Goal: Find specific page/section: Find specific page/section

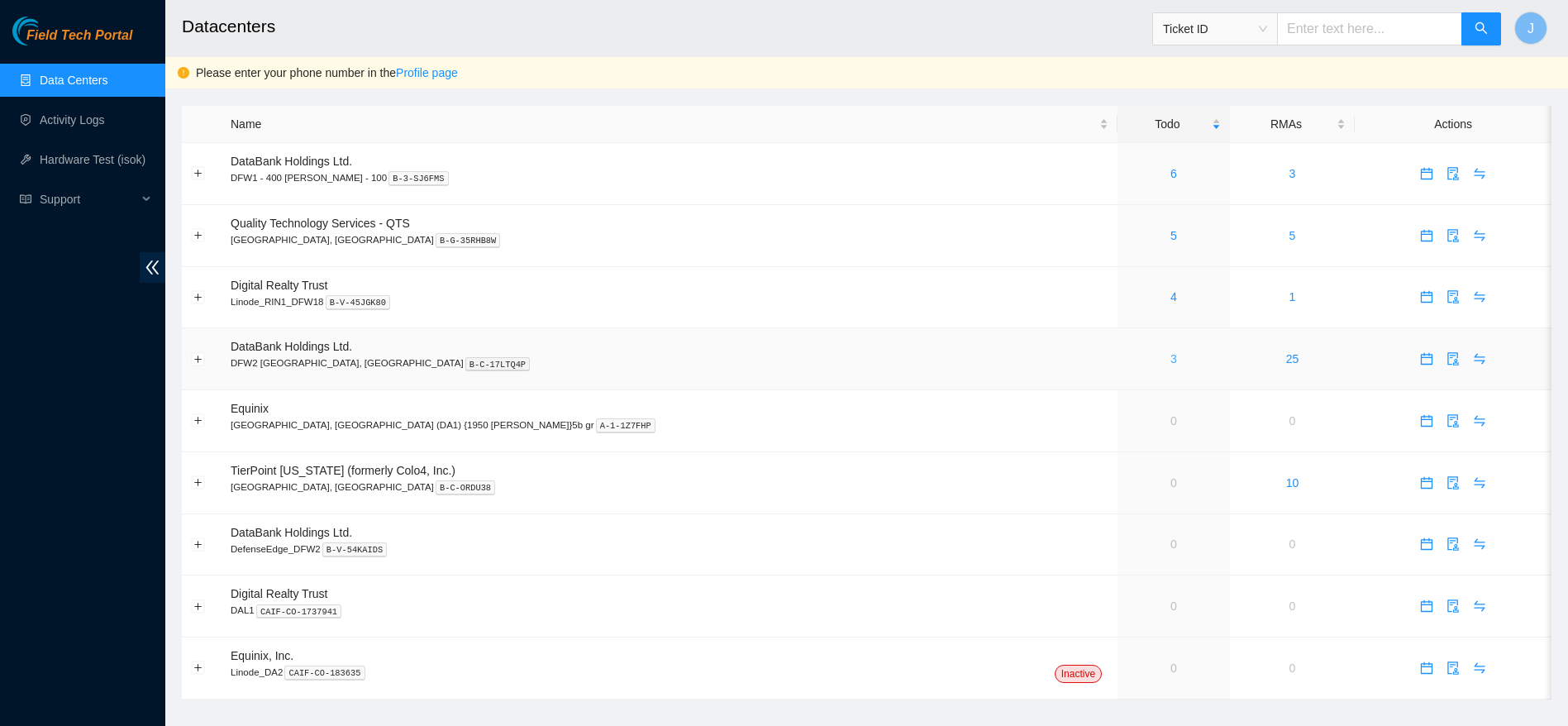
click at [1171, 360] on link "3" at bounding box center [1174, 359] width 7 height 13
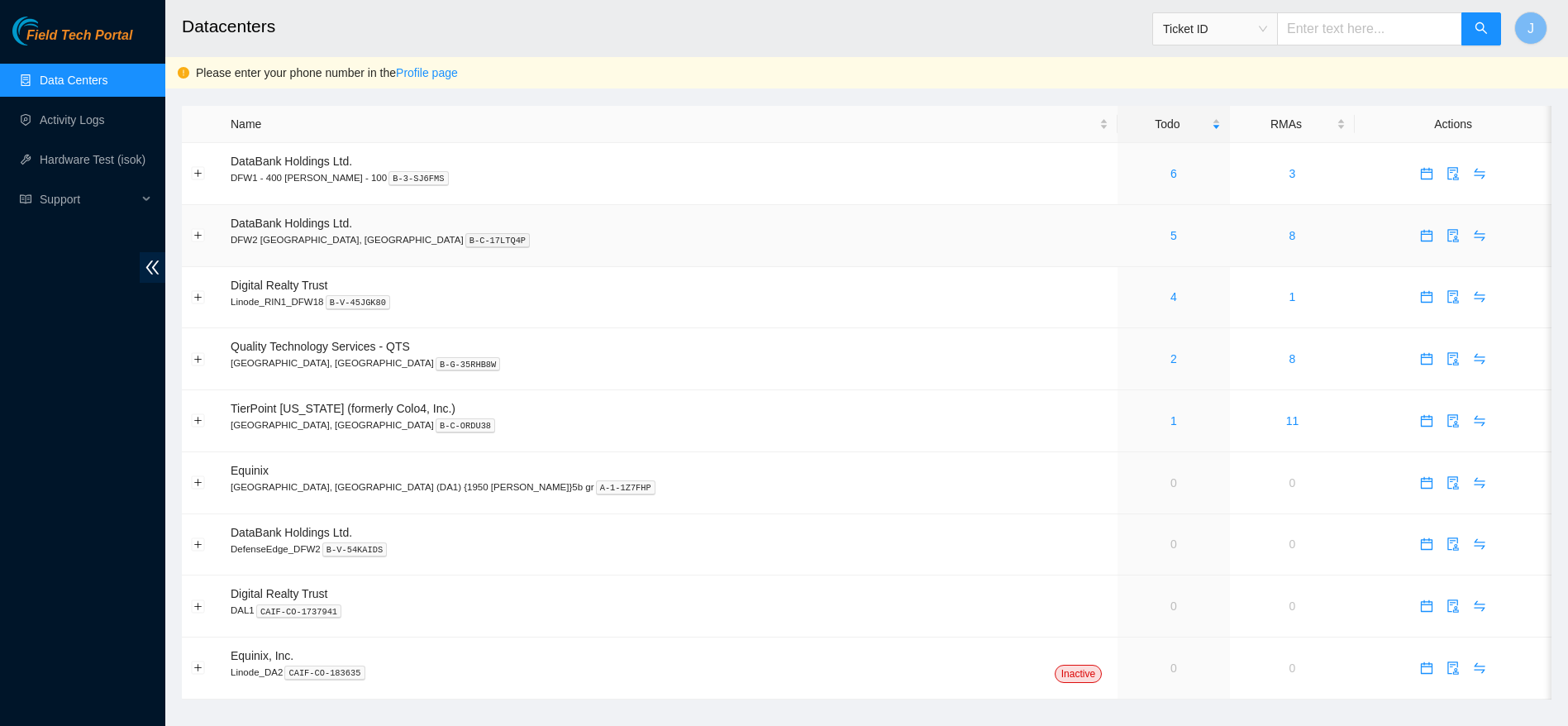
drag, startPoint x: 1026, startPoint y: 245, endPoint x: 1024, endPoint y: 234, distance: 11.2
click at [1117, 234] on td "5" at bounding box center [1174, 236] width 113 height 62
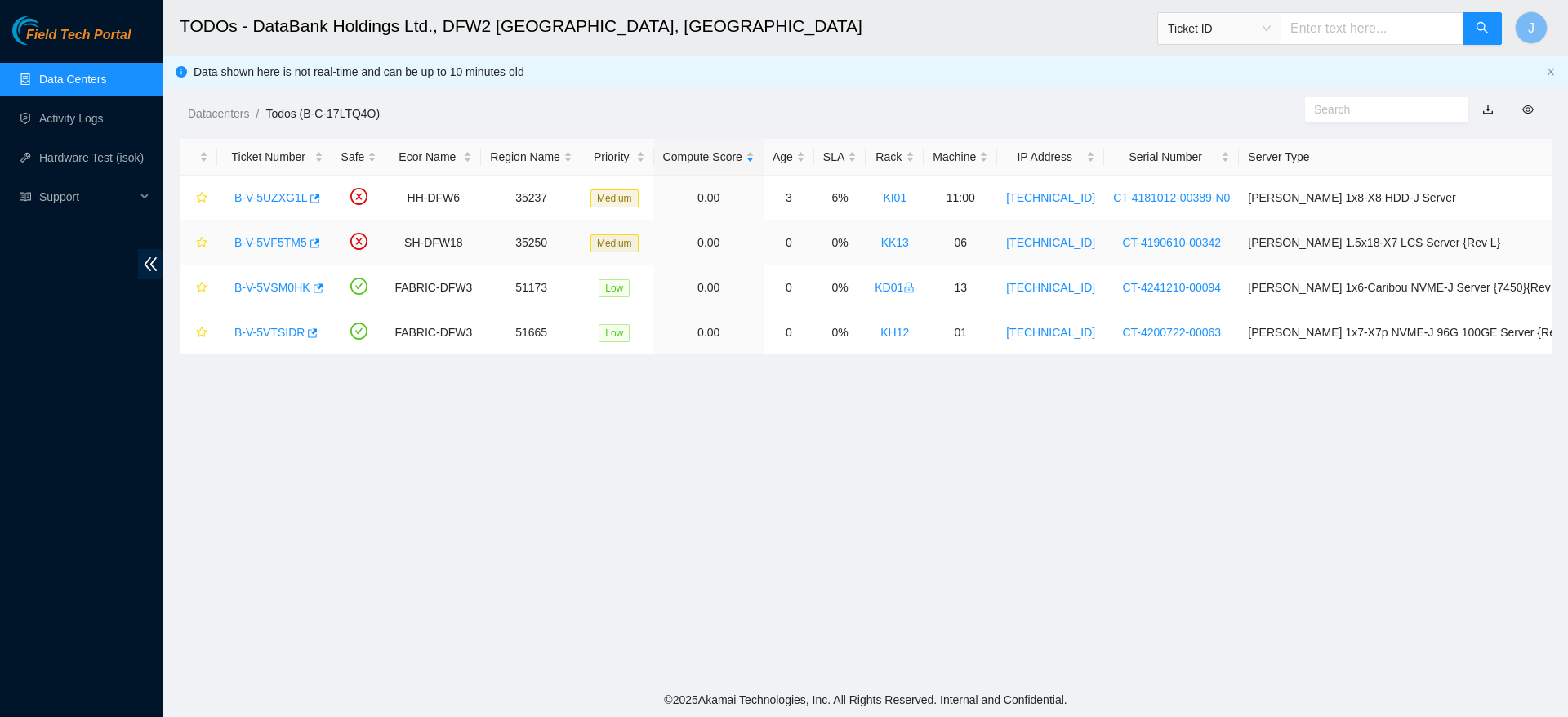
click at [1012, 231] on td "[TECHNICAL_ID]" at bounding box center [1050, 243] width 107 height 45
click at [811, 546] on main "TODOs - DataBank Holdings Ltd., DFW2 Richardson, TX Ticket ID J Data shown here…" at bounding box center [865, 341] width 1405 height 683
